Goal: Task Accomplishment & Management: Manage account settings

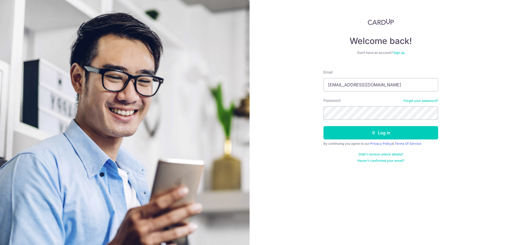
type input "nandarmawmawsan@gmail.com"
click at [373, 133] on icon "submit" at bounding box center [374, 133] width 4 height 4
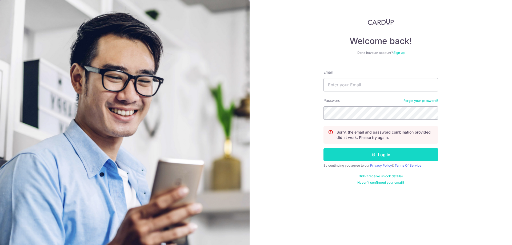
click at [381, 154] on button "Log in" at bounding box center [381, 154] width 115 height 13
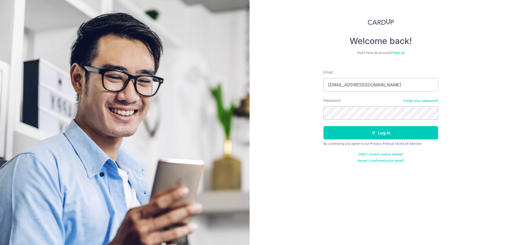
click at [422, 101] on link "Forgot your password?" at bounding box center [421, 101] width 35 height 4
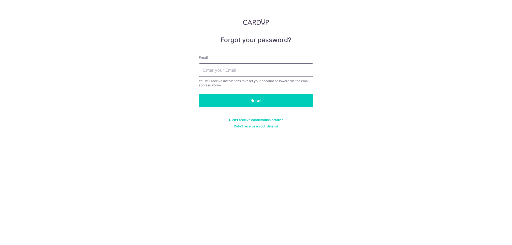
click at [235, 73] on input "text" at bounding box center [256, 70] width 115 height 13
type input "[EMAIL_ADDRESS][DOMAIN_NAME]"
click at [262, 104] on input "Reset" at bounding box center [256, 100] width 115 height 13
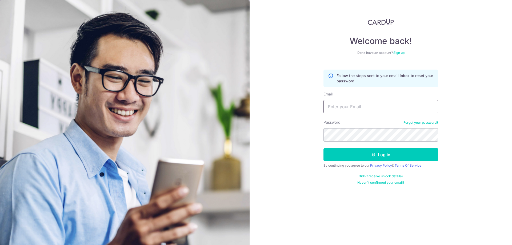
click at [336, 111] on input "Email" at bounding box center [381, 106] width 115 height 13
type input "[EMAIL_ADDRESS][DOMAIN_NAME]"
click at [410, 123] on link "Forgot your password?" at bounding box center [421, 123] width 35 height 4
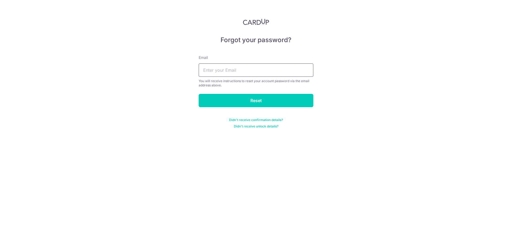
click at [248, 67] on input "text" at bounding box center [256, 70] width 115 height 13
type input "[EMAIL_ADDRESS][DOMAIN_NAME]"
click at [257, 102] on input "Reset" at bounding box center [256, 100] width 115 height 13
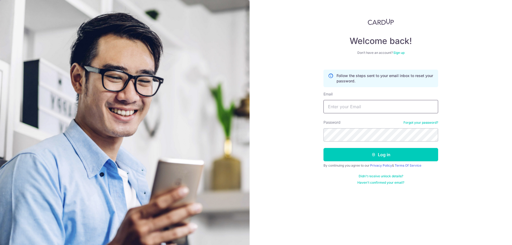
click at [343, 105] on input "Email" at bounding box center [381, 106] width 115 height 13
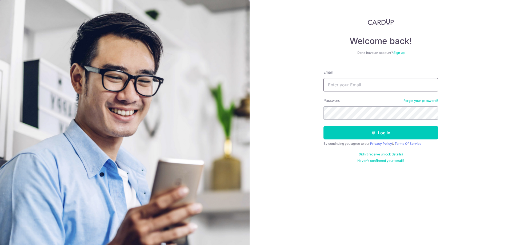
click at [360, 84] on input "Email" at bounding box center [381, 84] width 115 height 13
type input "nandarmawmawsan@gmail.com"
click at [378, 132] on button "Log in" at bounding box center [381, 132] width 115 height 13
click at [386, 133] on button "Log in" at bounding box center [381, 132] width 115 height 13
